Goal: Find specific page/section: Find specific page/section

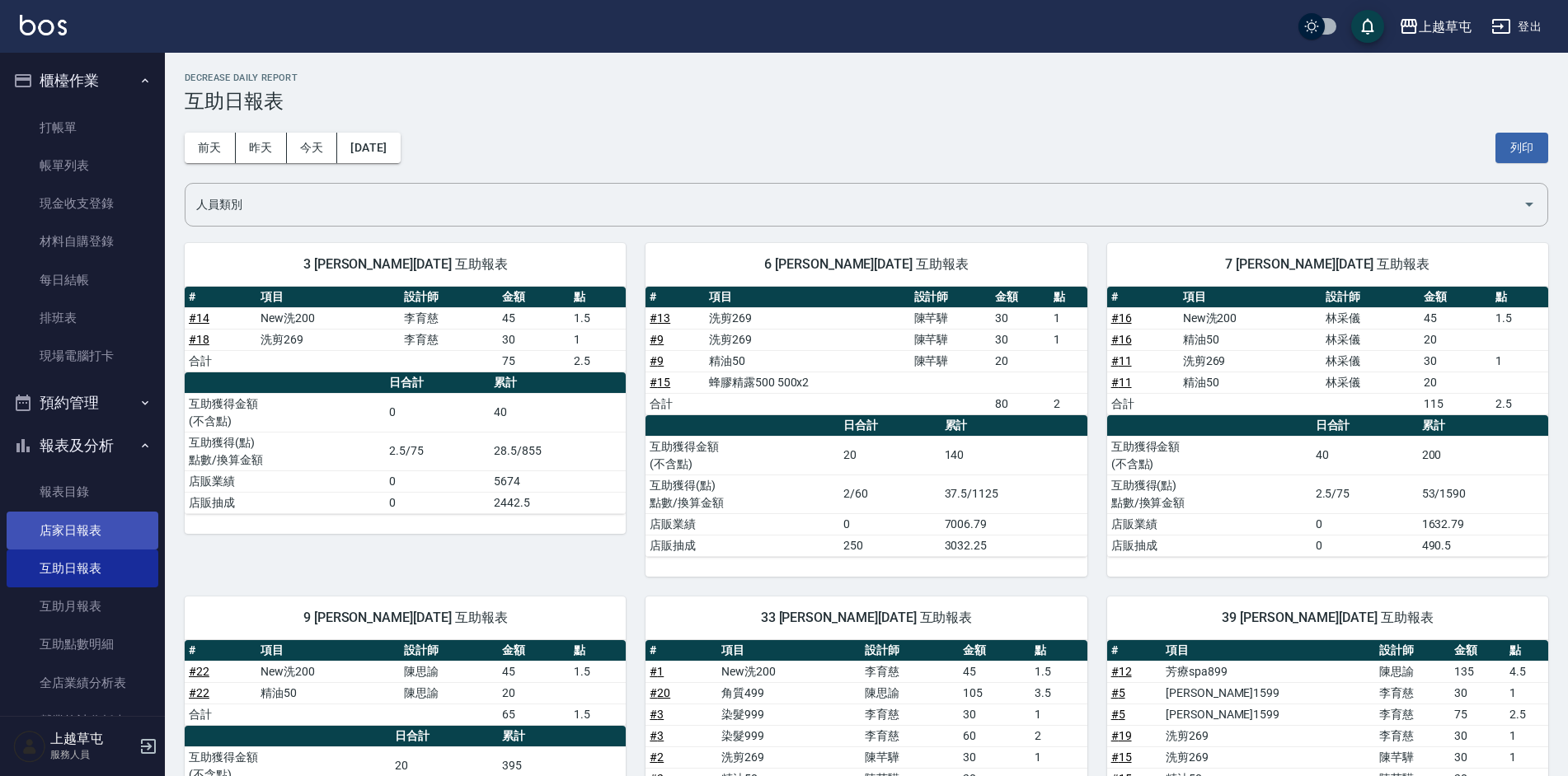
scroll to position [246, 0]
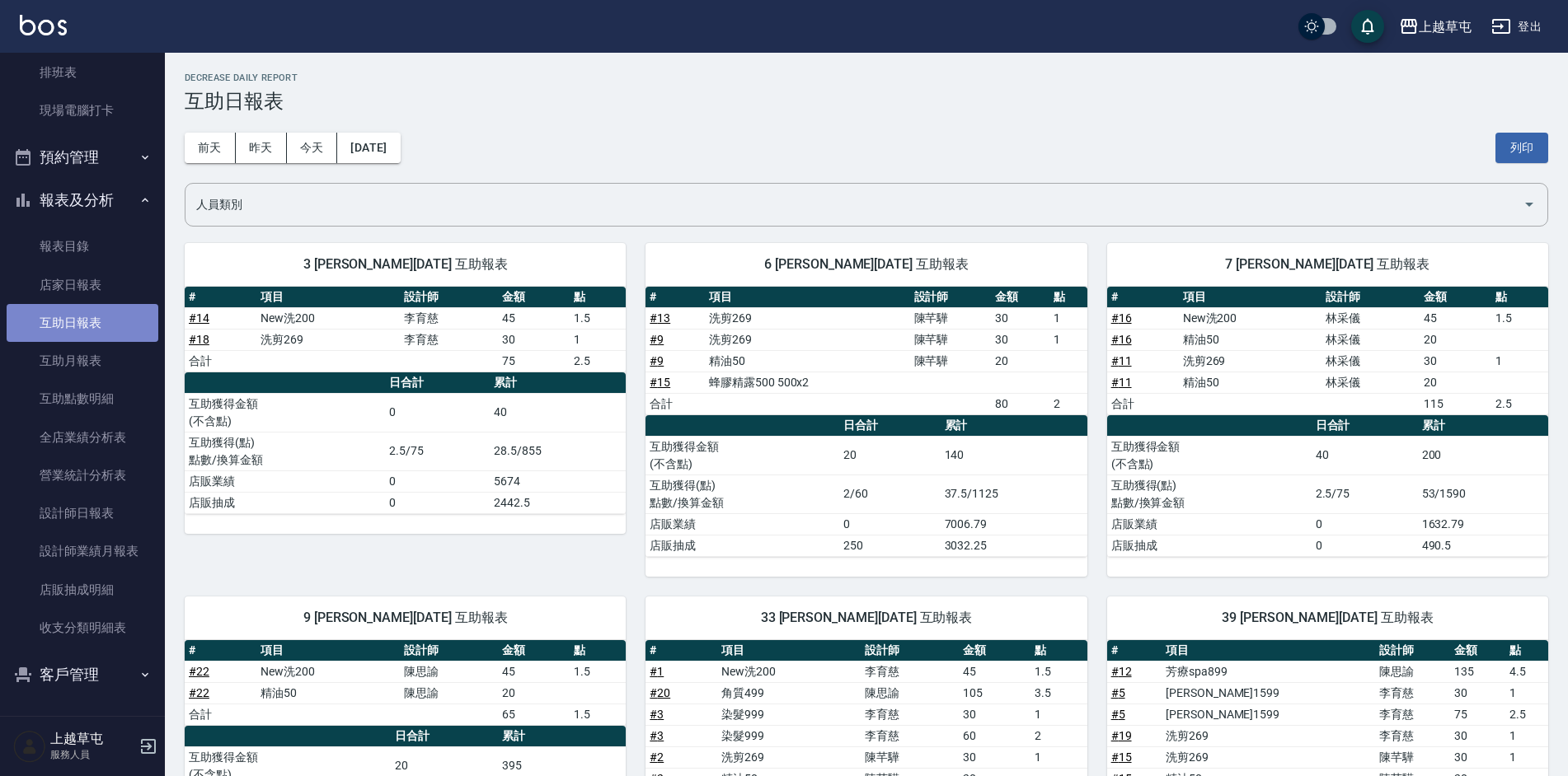
click at [110, 322] on link "互助日報表" at bounding box center [82, 323] width 151 height 38
click at [321, 157] on button "今天" at bounding box center [312, 148] width 51 height 31
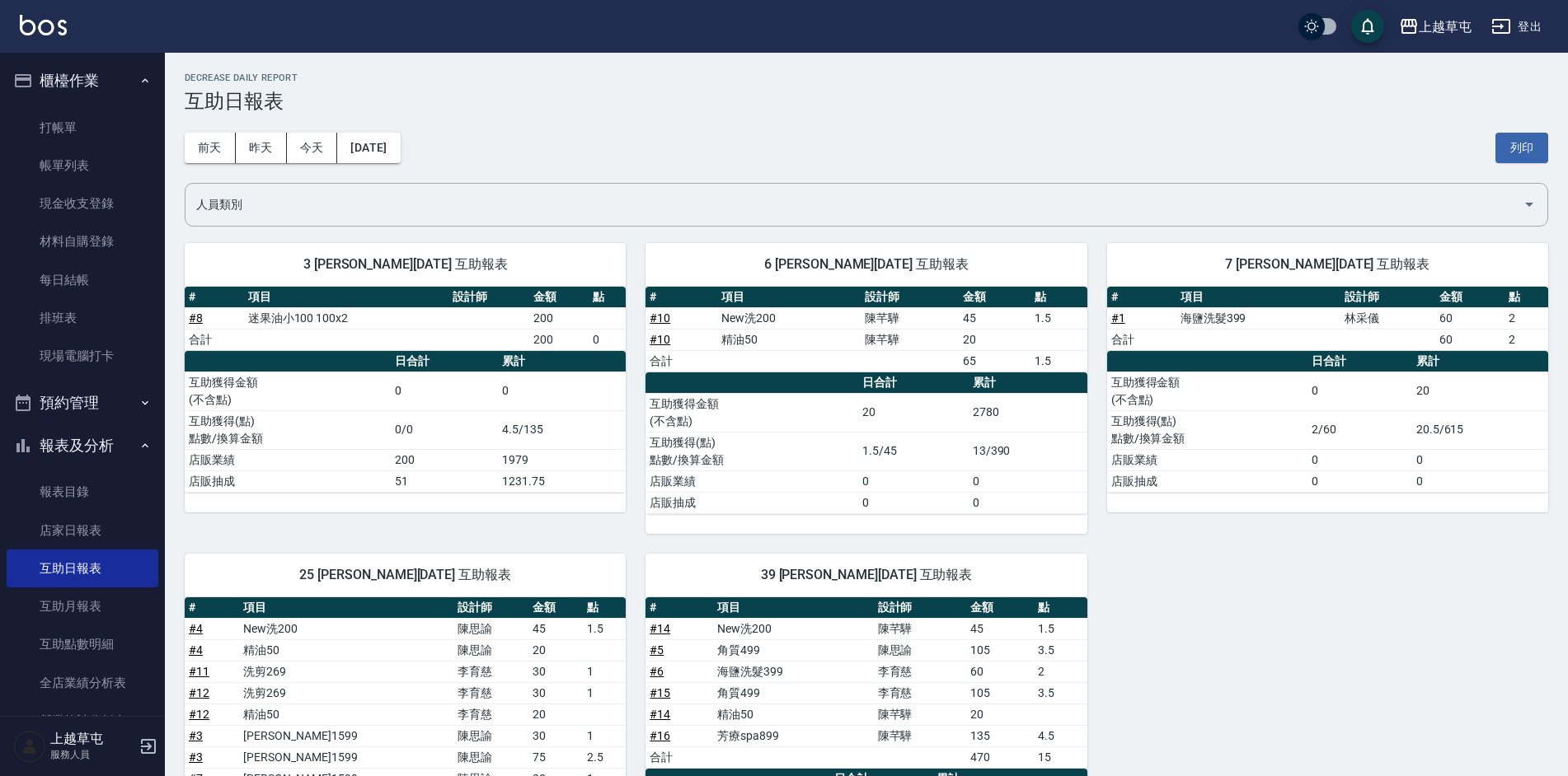
click at [76, 80] on button "櫃檯作業" at bounding box center [82, 80] width 151 height 43
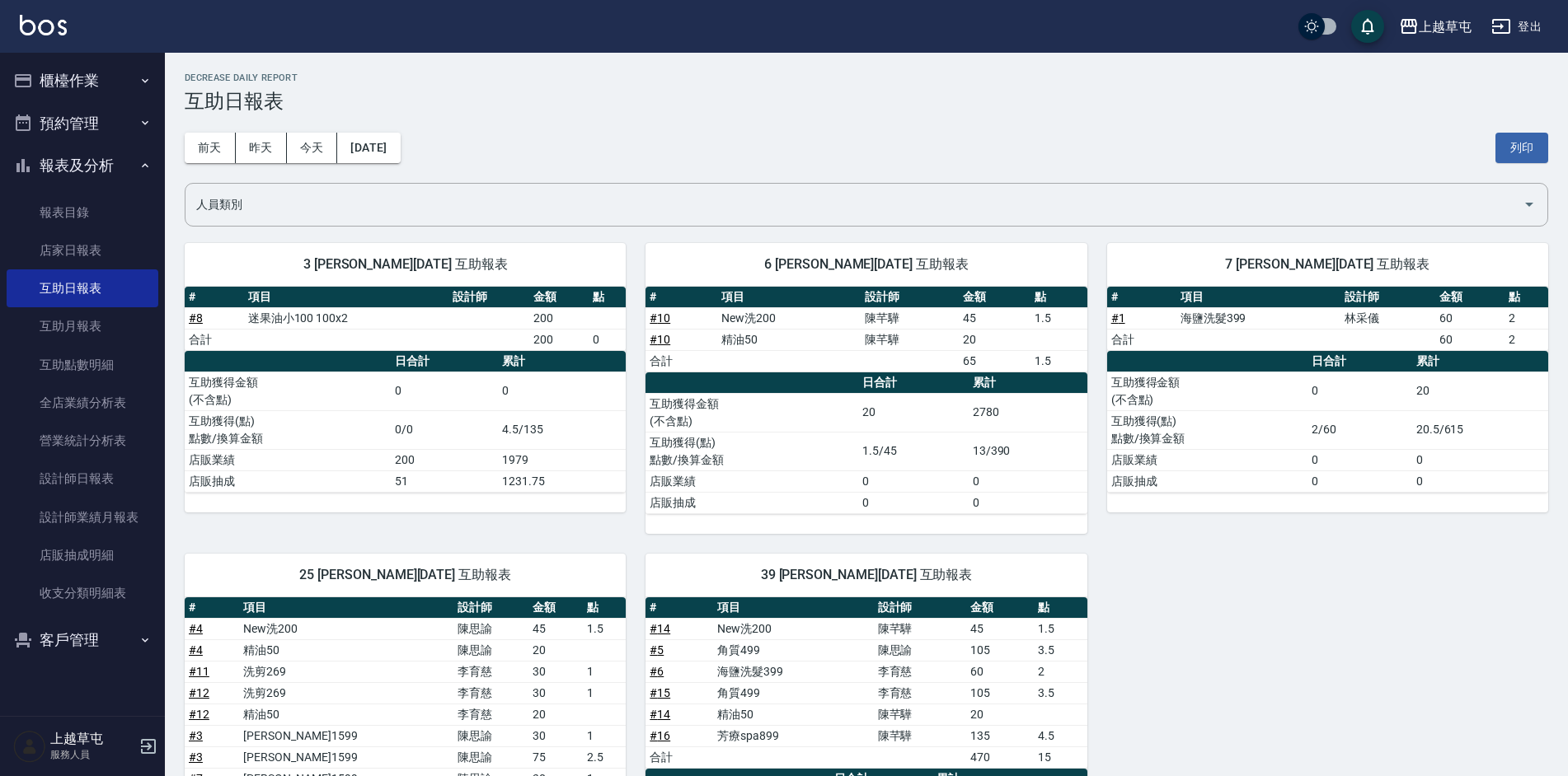
scroll to position [259, 0]
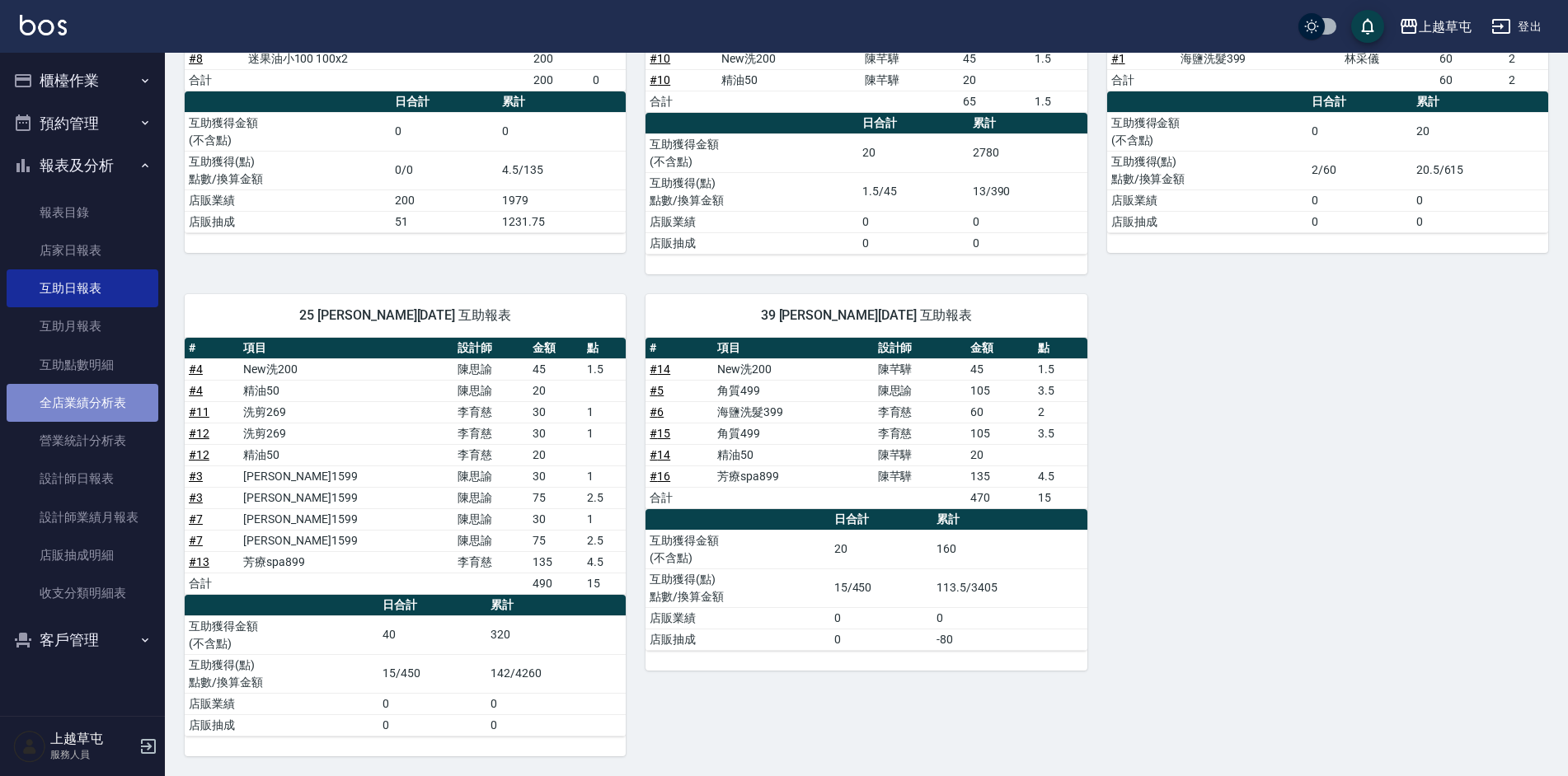
click at [98, 385] on link "全店業績分析表" at bounding box center [82, 403] width 151 height 38
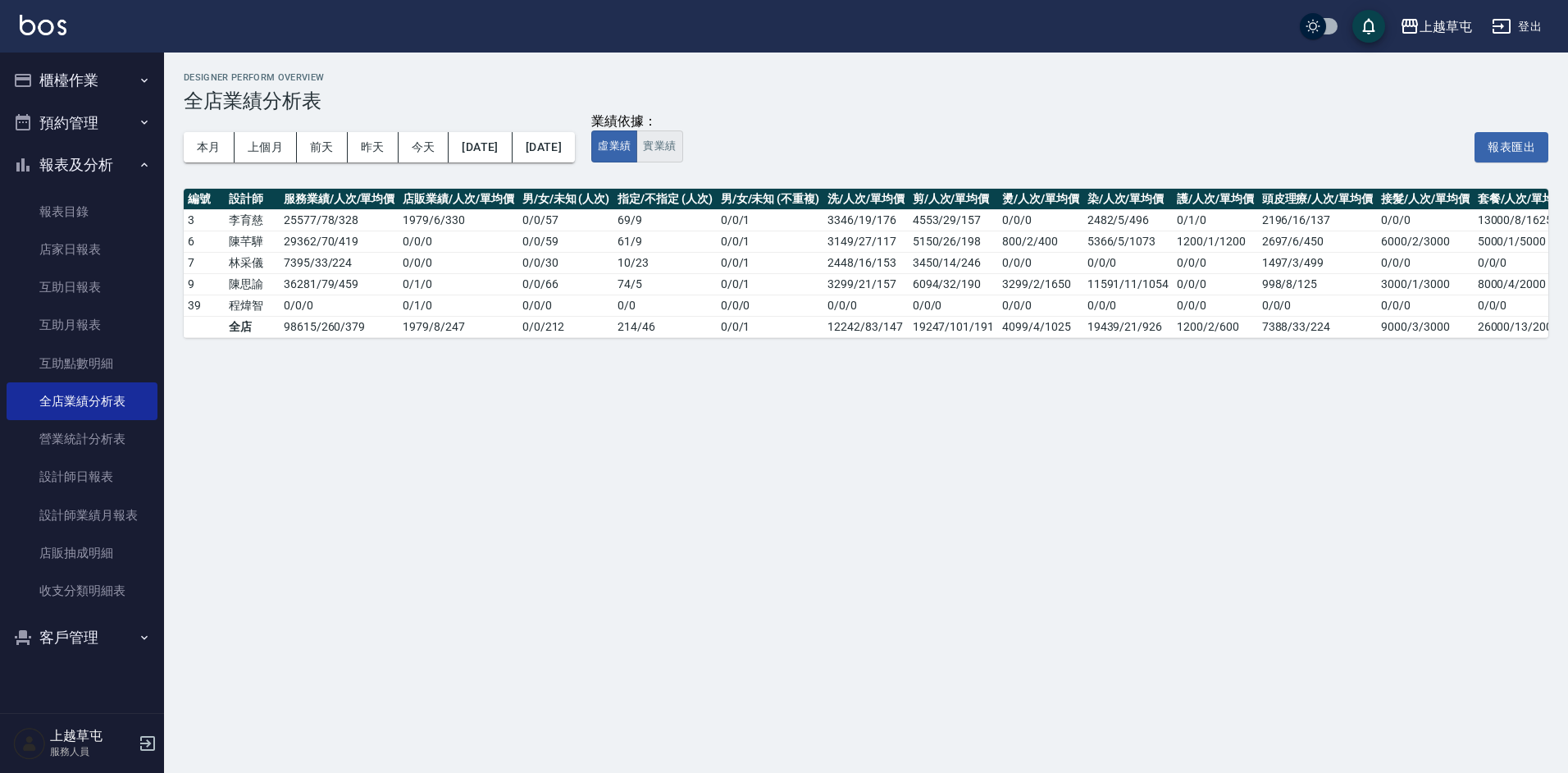
click at [682, 151] on button "實業績" at bounding box center [659, 147] width 46 height 32
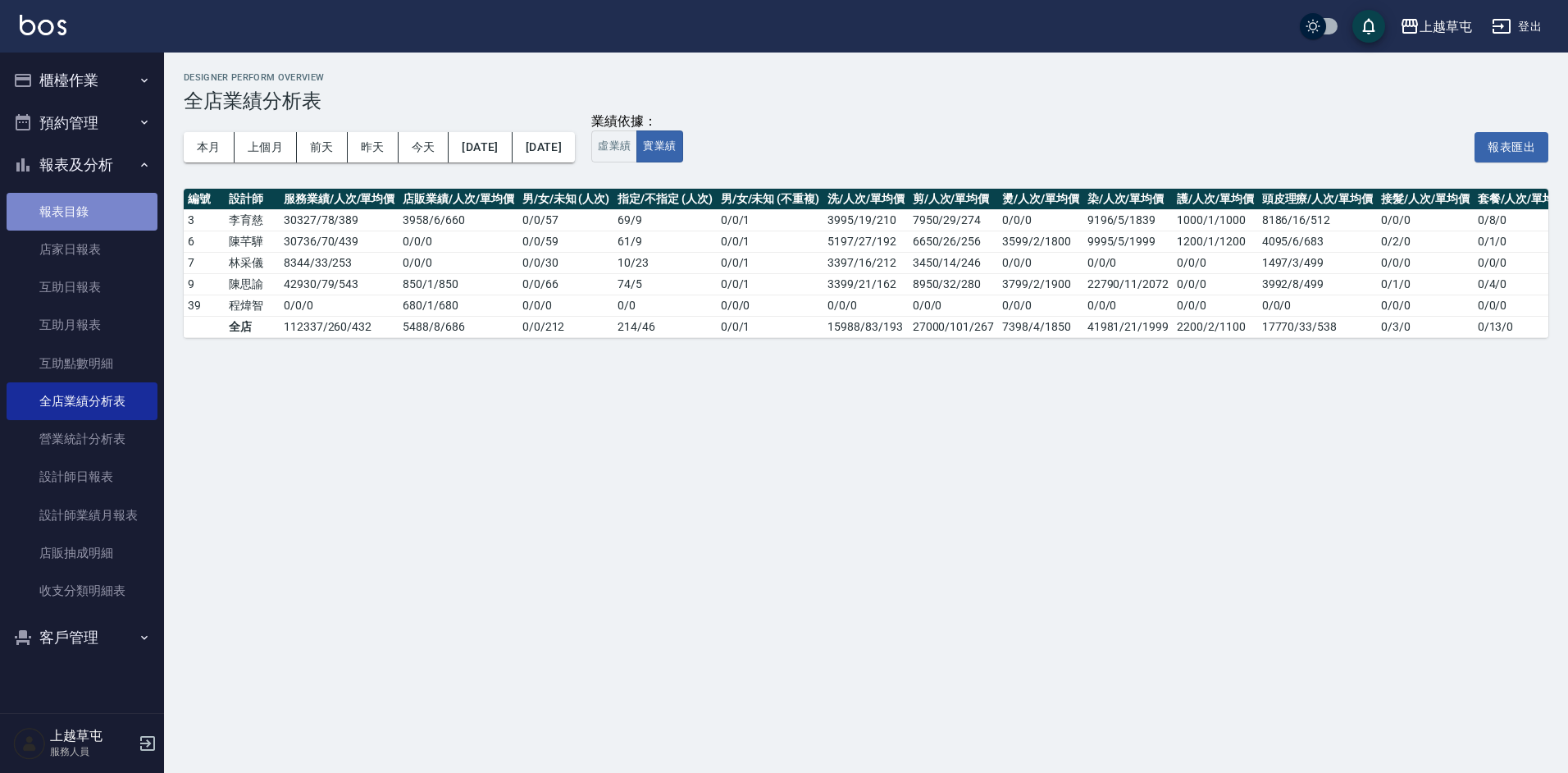
click at [48, 211] on link "報表目錄" at bounding box center [82, 211] width 151 height 37
